Goal: Find specific page/section: Find specific page/section

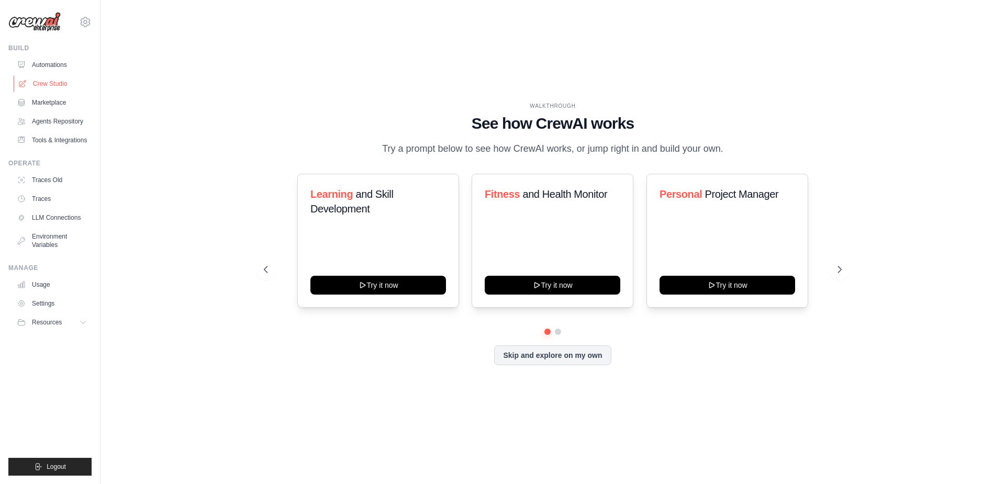
click at [53, 86] on link "Crew Studio" at bounding box center [53, 83] width 79 height 17
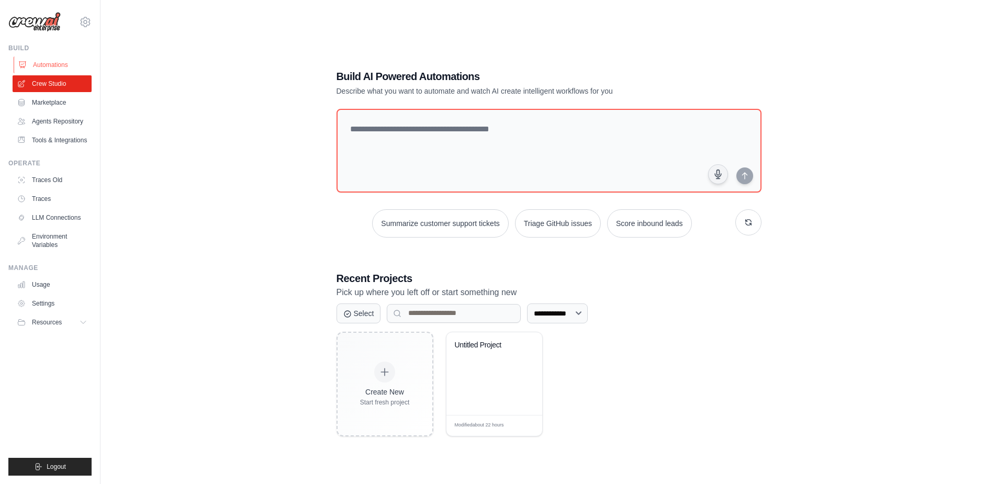
click at [54, 62] on link "Automations" at bounding box center [53, 65] width 79 height 17
